Goal: Information Seeking & Learning: Learn about a topic

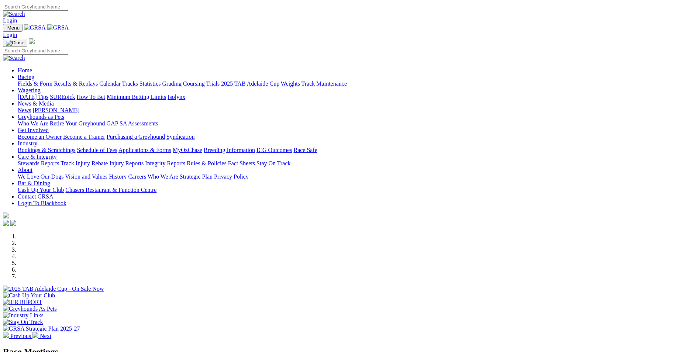
scroll to position [258, 0]
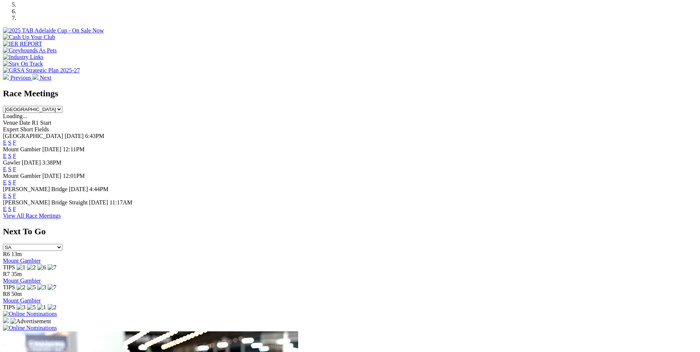
click at [16, 140] on link "F" at bounding box center [14, 143] width 3 height 6
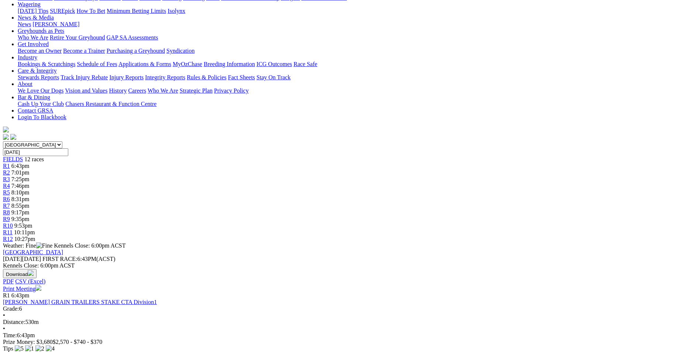
scroll to position [111, 0]
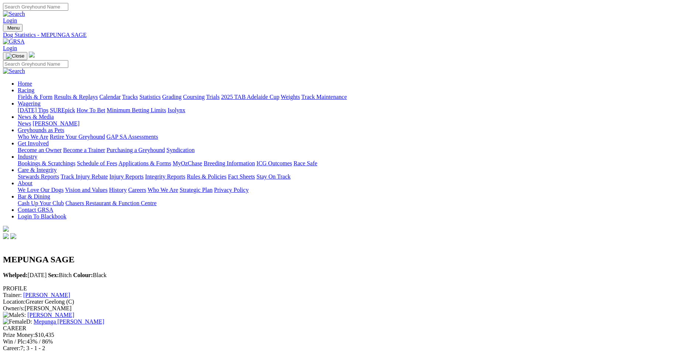
click at [104, 319] on link "Mepunga Freda" at bounding box center [69, 322] width 71 height 6
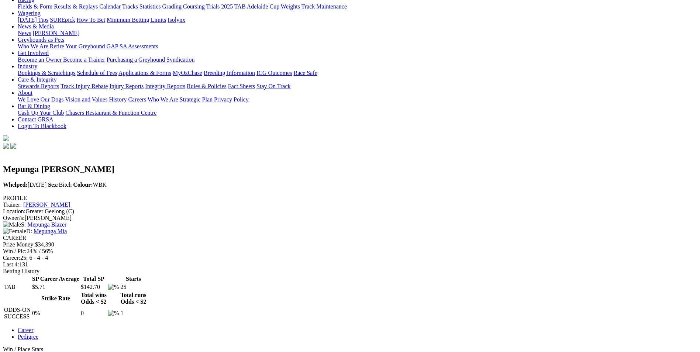
scroll to position [74, 0]
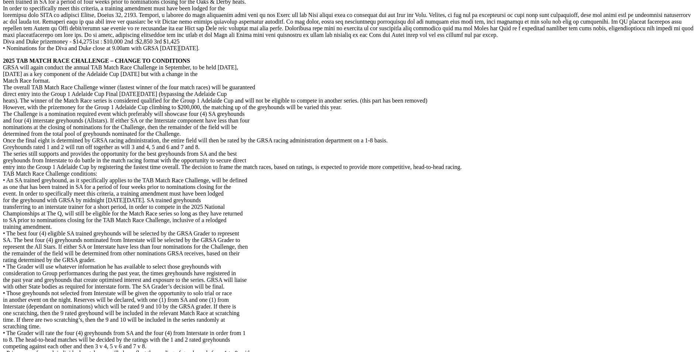
scroll to position [1477, 0]
